Goal: Task Accomplishment & Management: Manage account settings

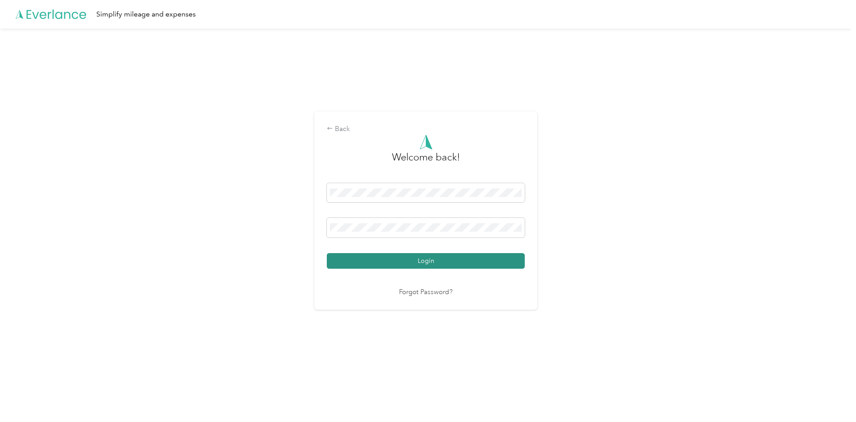
click at [418, 267] on button "Login" at bounding box center [426, 261] width 198 height 16
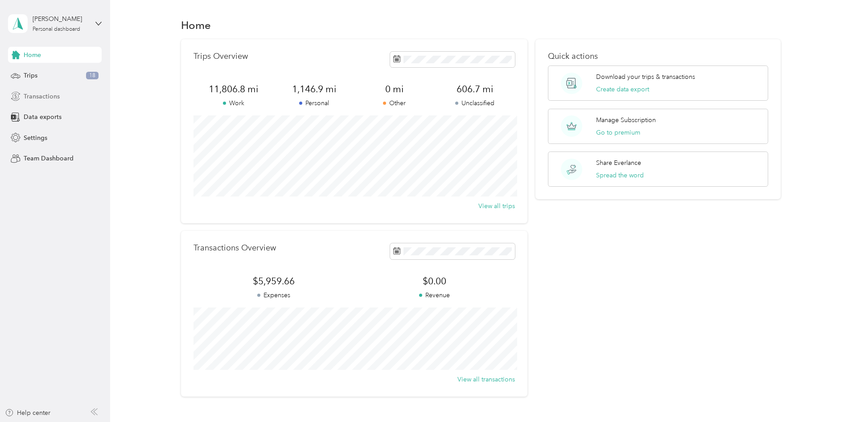
click at [38, 101] on div "Transactions" at bounding box center [55, 96] width 94 height 16
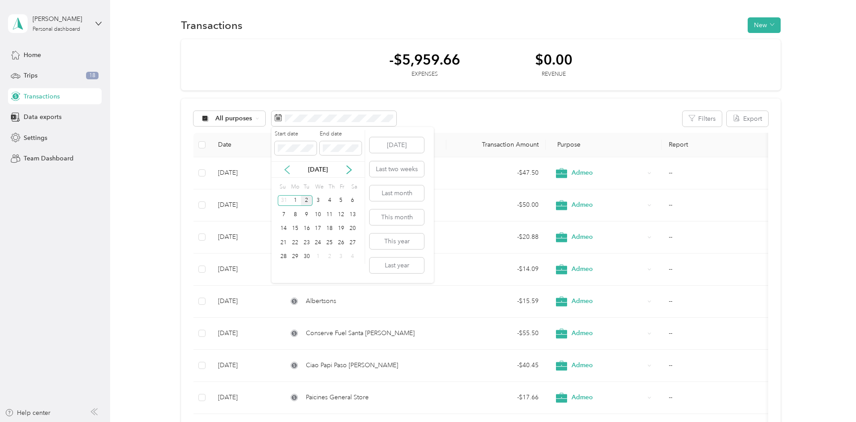
click at [290, 171] on icon at bounding box center [287, 169] width 9 height 9
click at [320, 200] on div "30" at bounding box center [318, 200] width 12 height 11
click at [343, 164] on div "[DATE]" at bounding box center [317, 169] width 93 height 16
click at [352, 168] on icon at bounding box center [349, 169] width 9 height 9
click at [286, 270] on div "31" at bounding box center [284, 270] width 12 height 11
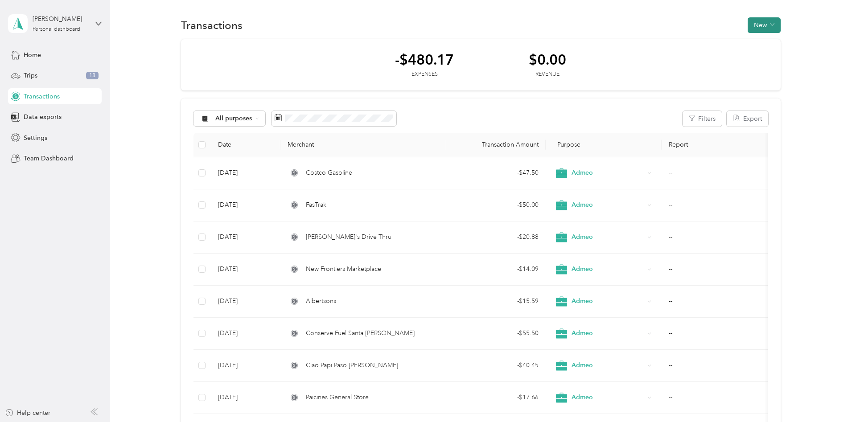
click at [774, 25] on icon "button" at bounding box center [772, 24] width 4 height 4
click at [765, 43] on span "Expense" at bounding box center [766, 41] width 24 height 9
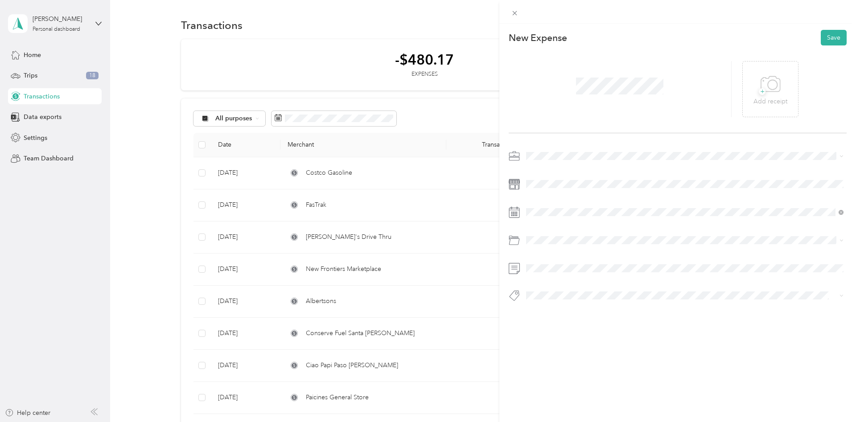
click at [544, 151] on span at bounding box center [685, 156] width 324 height 14
click at [555, 205] on div "Admeo" at bounding box center [684, 202] width 311 height 9
click at [547, 265] on icon at bounding box center [548, 262] width 9 height 9
click at [590, 350] on div "28" at bounding box center [591, 349] width 12 height 11
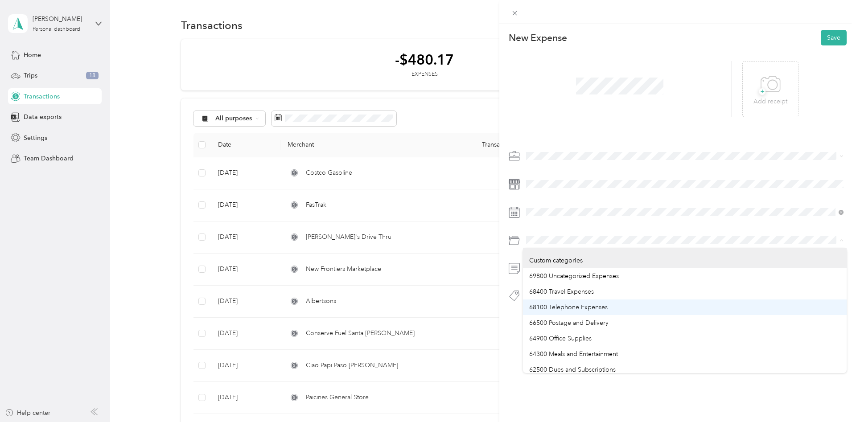
scroll to position [45, 0]
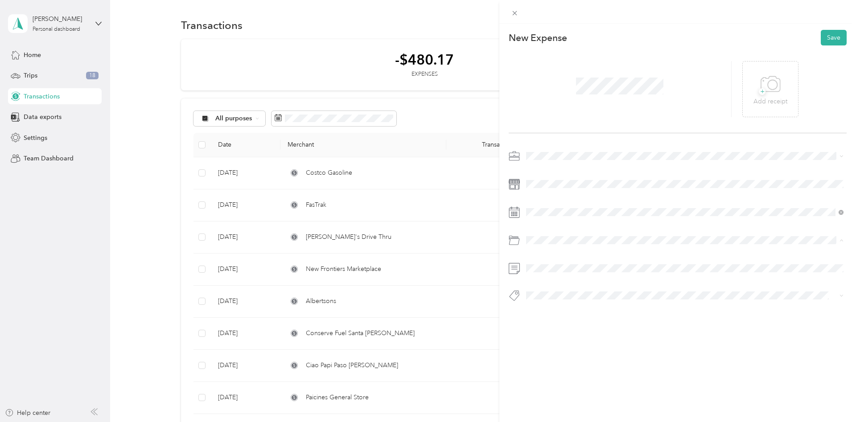
click at [572, 307] on span "64300 Meals and Entertainment" at bounding box center [573, 309] width 89 height 8
click at [834, 37] on button "Save" at bounding box center [834, 38] width 26 height 16
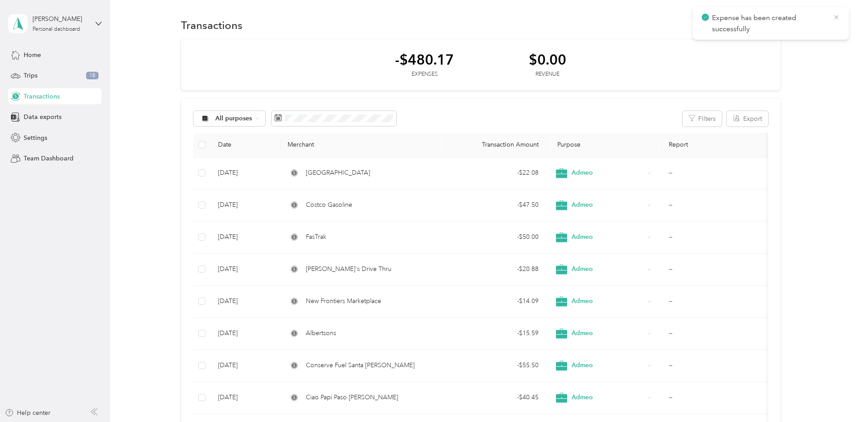
click at [834, 17] on icon at bounding box center [836, 17] width 7 height 8
click at [768, 21] on button "New" at bounding box center [764, 25] width 33 height 16
click at [767, 42] on span "Expense" at bounding box center [766, 41] width 24 height 9
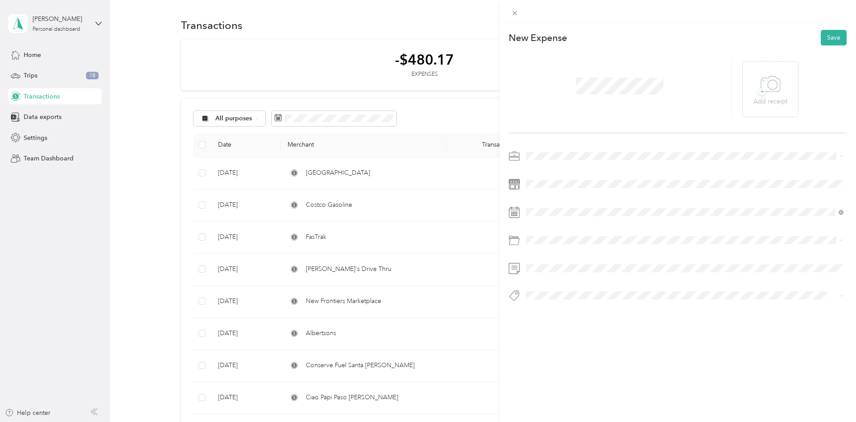
click at [549, 202] on span "Admeo" at bounding box center [539, 203] width 21 height 8
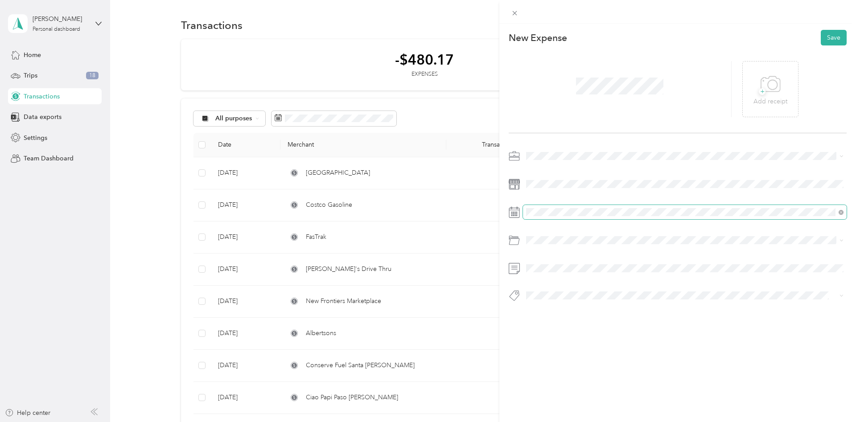
click at [545, 206] on span at bounding box center [685, 212] width 324 height 14
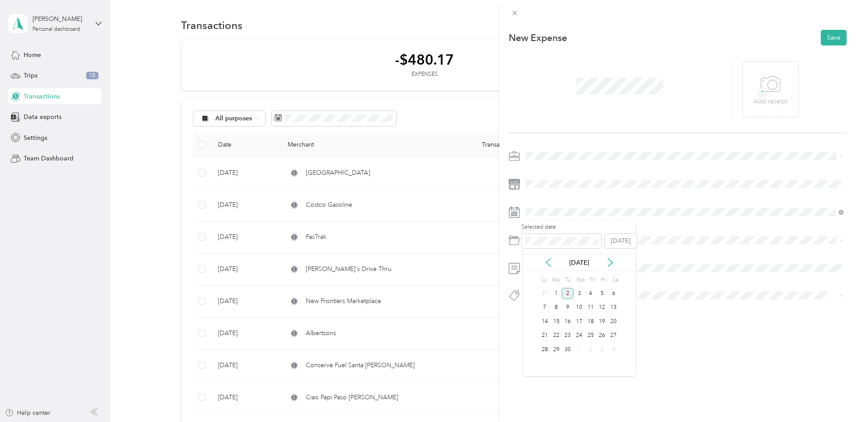
click at [551, 265] on icon at bounding box center [548, 262] width 9 height 9
click at [605, 347] on div "29" at bounding box center [602, 349] width 12 height 11
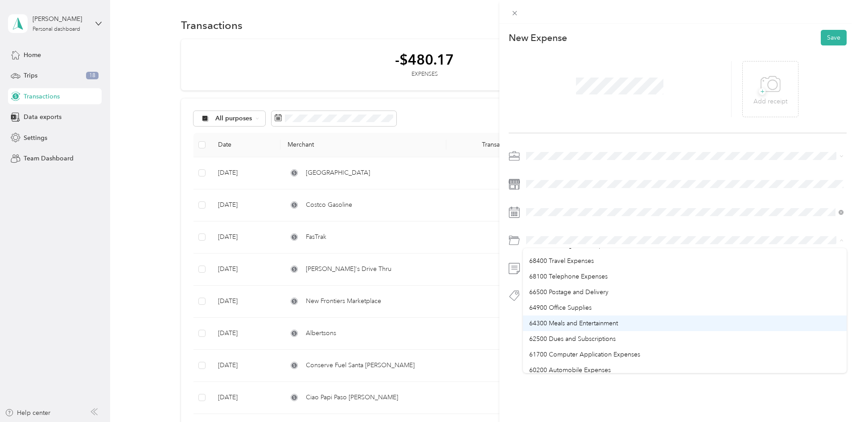
scroll to position [45, 0]
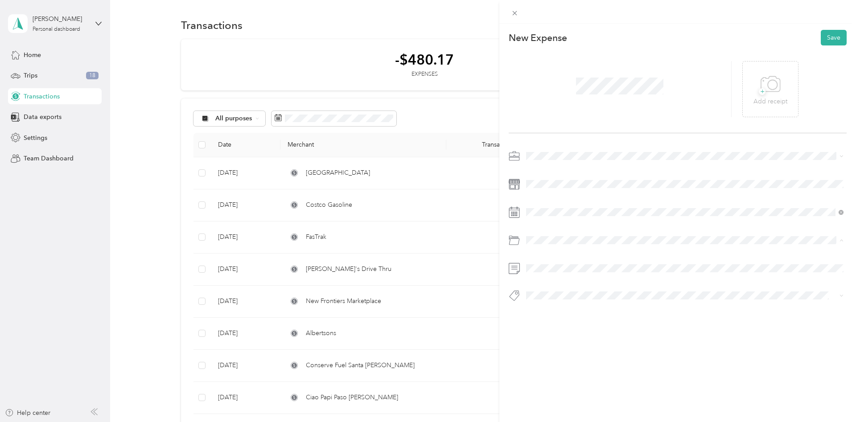
click at [574, 353] on span "60200 Automobile Expenses" at bounding box center [570, 356] width 82 height 8
click at [840, 37] on button "Save" at bounding box center [834, 38] width 26 height 16
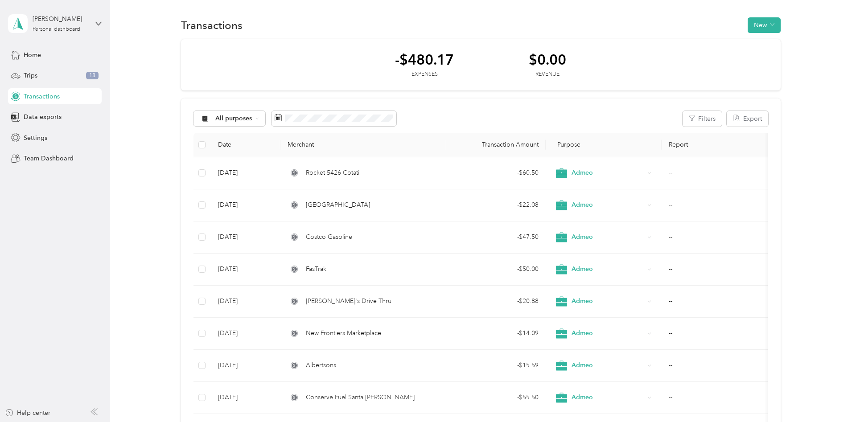
click at [786, 25] on div "Transactions New" at bounding box center [480, 25] width 719 height 19
click at [774, 26] on icon "button" at bounding box center [772, 24] width 4 height 4
click at [772, 42] on span "Expense" at bounding box center [766, 41] width 24 height 9
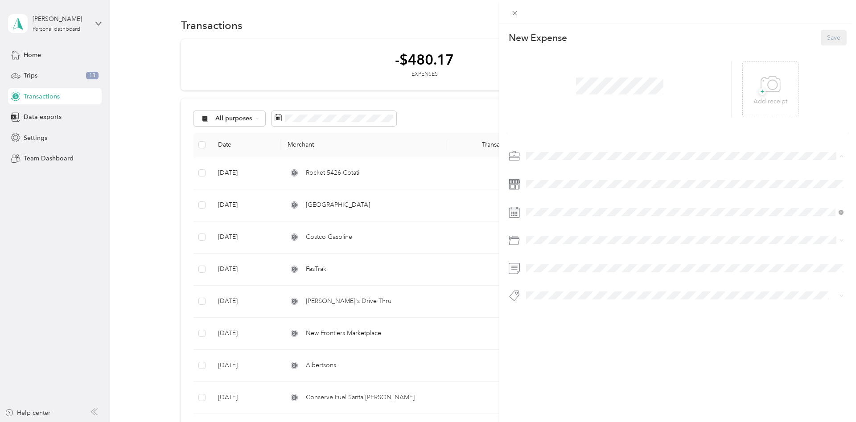
click at [553, 202] on div "Admeo" at bounding box center [684, 202] width 311 height 9
click at [460, 154] on div "This expense cannot be edited because it is either under review, approved, or p…" at bounding box center [428, 211] width 856 height 422
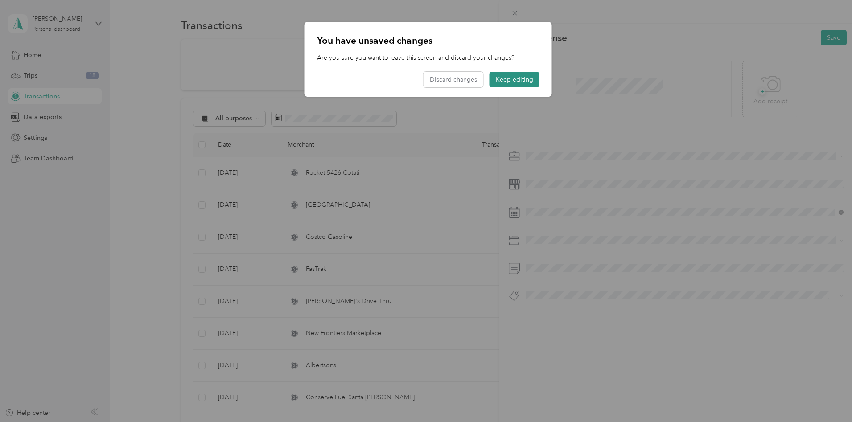
click at [522, 77] on button "Keep editing" at bounding box center [514, 80] width 50 height 16
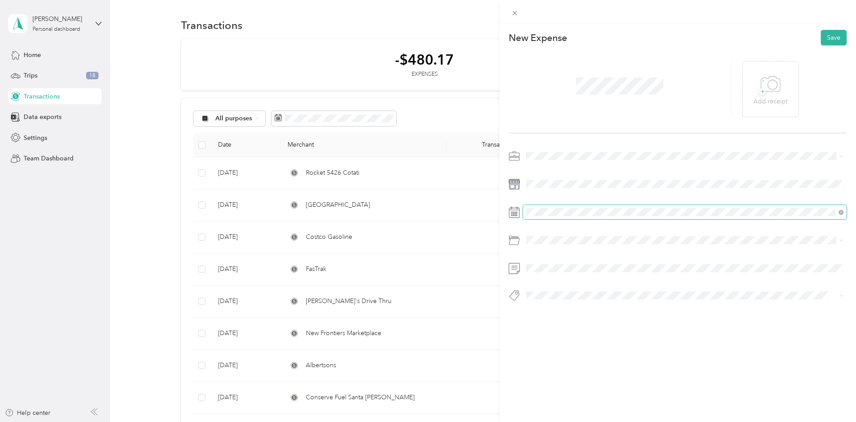
click at [582, 217] on span at bounding box center [685, 212] width 324 height 14
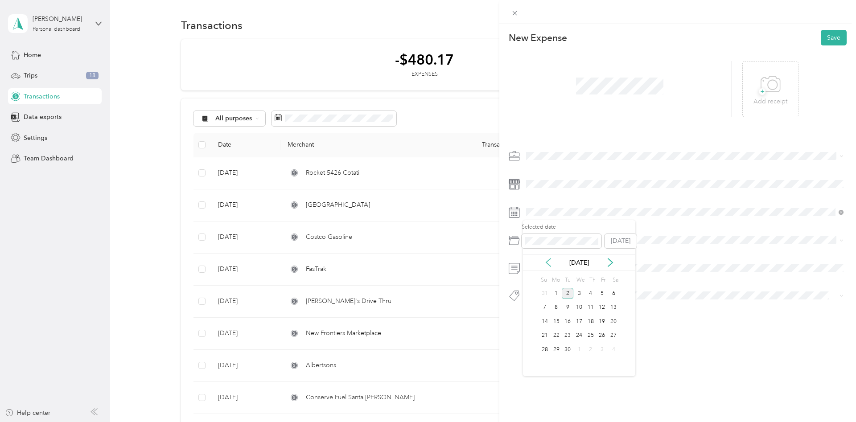
click at [551, 265] on icon at bounding box center [548, 262] width 9 height 9
click at [602, 351] on div "29" at bounding box center [602, 349] width 12 height 11
click at [575, 351] on span "64300 Meals and Entertainment" at bounding box center [573, 354] width 89 height 8
click at [838, 37] on button "Save" at bounding box center [834, 38] width 26 height 16
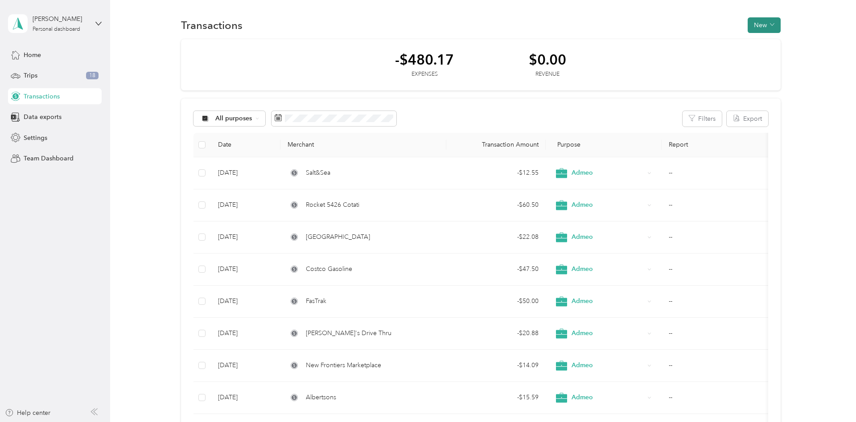
click at [774, 26] on icon "button" at bounding box center [772, 24] width 4 height 4
click at [773, 45] on span "Expense" at bounding box center [766, 41] width 24 height 9
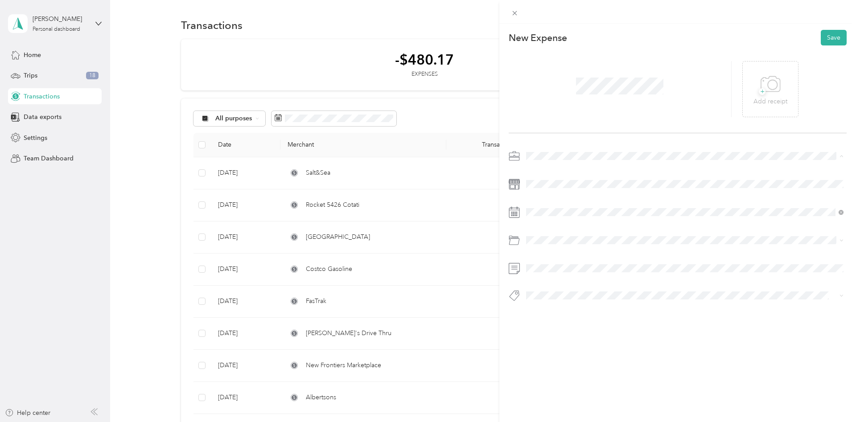
click at [547, 204] on span "Admeo" at bounding box center [539, 203] width 21 height 8
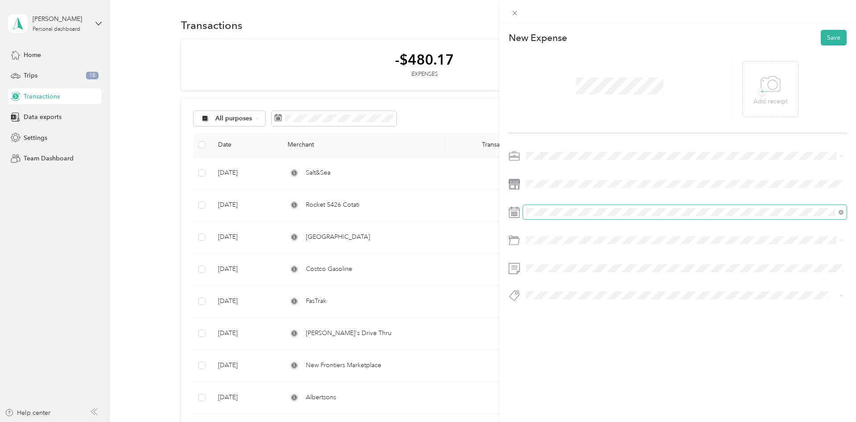
click at [557, 216] on span at bounding box center [685, 212] width 324 height 14
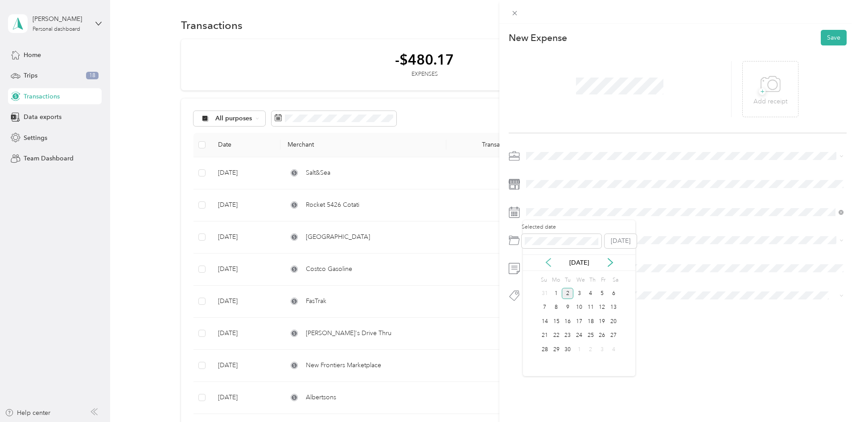
click at [549, 263] on icon at bounding box center [548, 262] width 9 height 9
click at [602, 353] on div "29" at bounding box center [602, 349] width 12 height 11
click at [590, 291] on span "68400 Travel Expenses" at bounding box center [561, 292] width 65 height 8
click at [836, 38] on button "Save" at bounding box center [834, 38] width 26 height 16
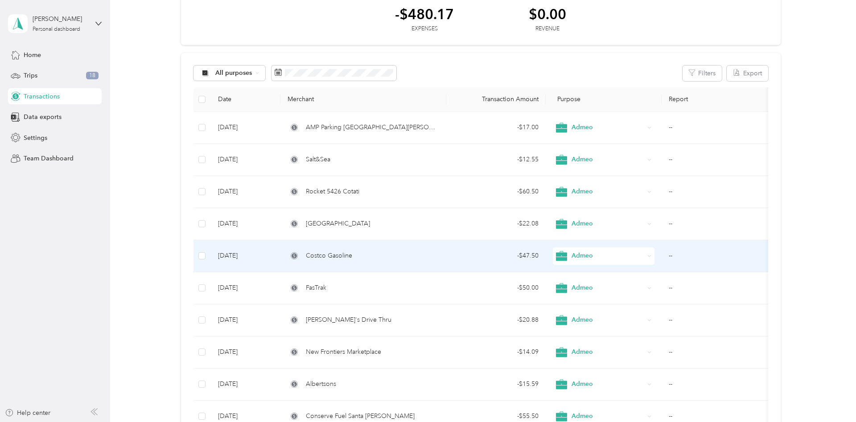
scroll to position [91, 0]
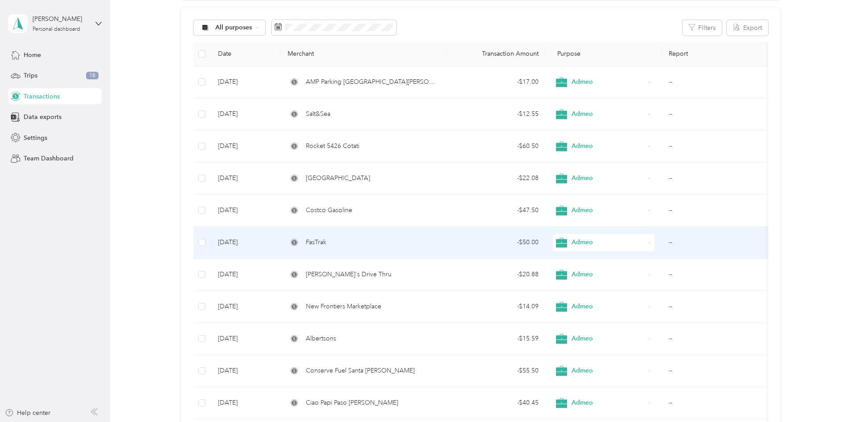
click at [363, 243] on div "FasTrak" at bounding box center [364, 243] width 152 height 10
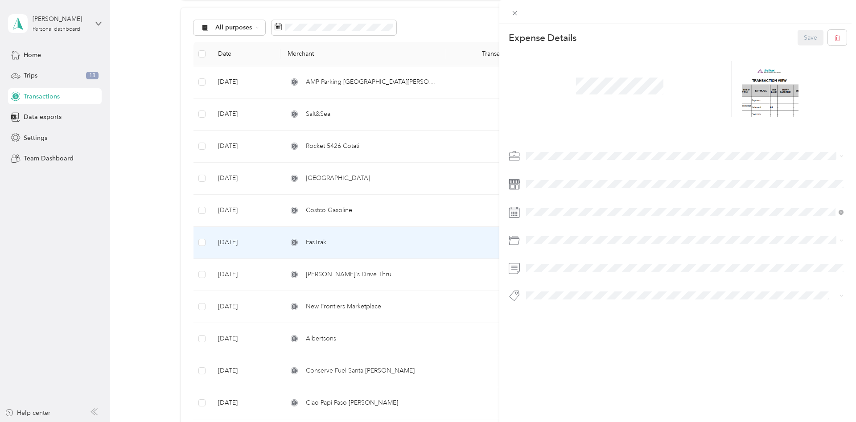
click at [362, 212] on div "This expense cannot be edited because it is either under review, approved, or p…" at bounding box center [428, 211] width 856 height 422
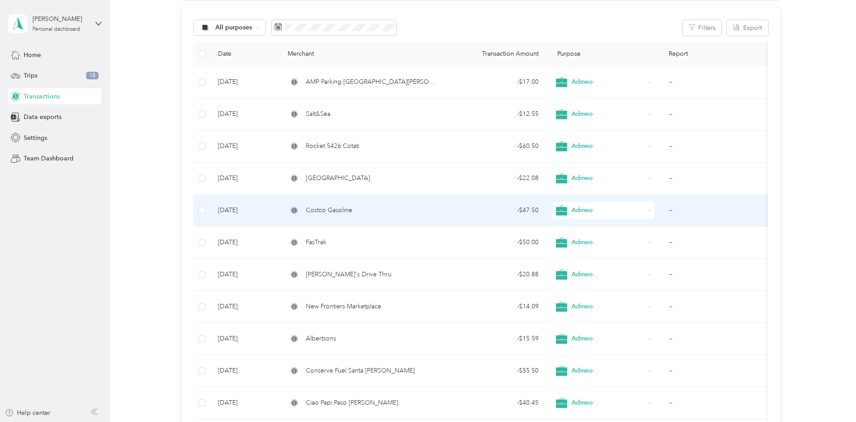
click at [377, 211] on div "Costco Gasoline" at bounding box center [364, 211] width 152 height 10
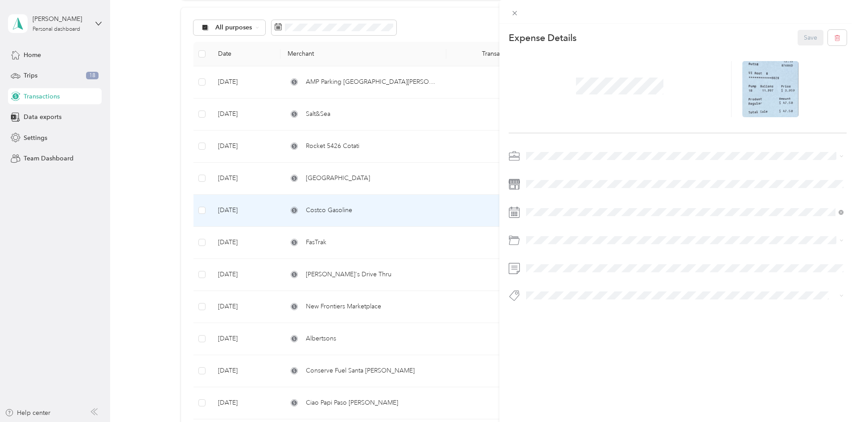
click at [386, 210] on div "This expense cannot be edited because it is either under review, approved, or p…" at bounding box center [428, 211] width 856 height 422
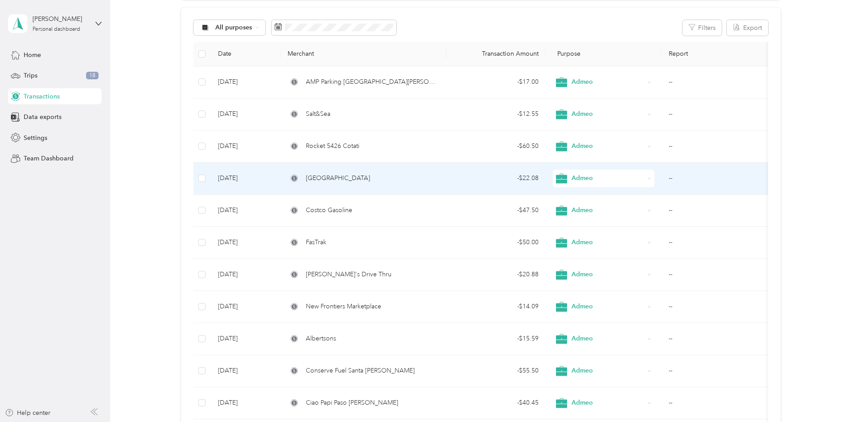
click at [395, 177] on div "[GEOGRAPHIC_DATA]" at bounding box center [364, 178] width 152 height 10
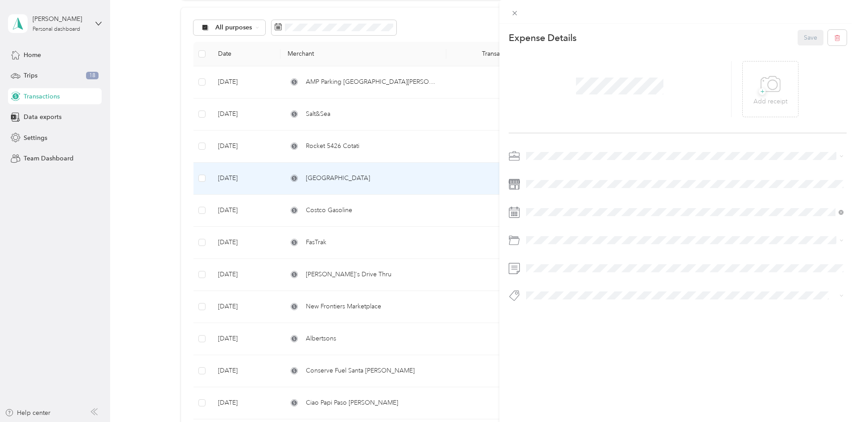
click at [394, 177] on div "This expense cannot be edited because it is either under review, approved, or p…" at bounding box center [428, 211] width 856 height 422
